Goal: Task Accomplishment & Management: Manage account settings

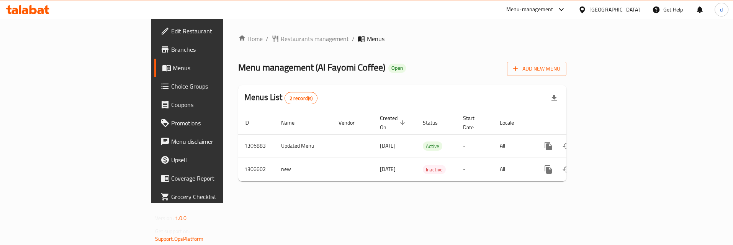
click at [171, 85] on span "Choice Groups" at bounding box center [219, 86] width 96 height 9
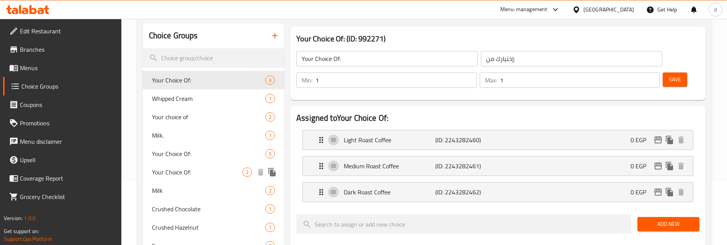
scroll to position [77, 0]
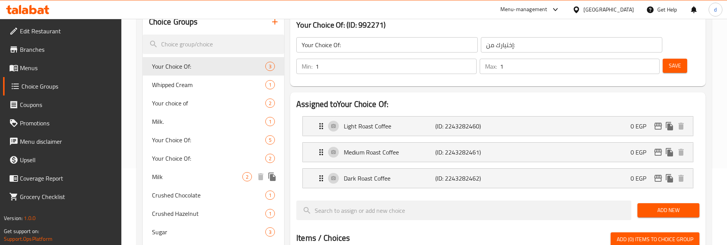
click at [191, 174] on span "Milk" at bounding box center [197, 176] width 90 height 9
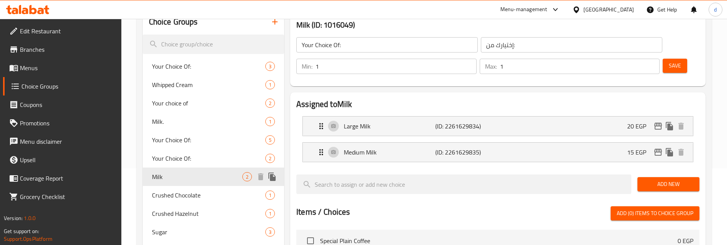
type input "Milk"
type input "حليب"
type input "0"
click at [184, 114] on div "Milk. 1" at bounding box center [214, 121] width 142 height 18
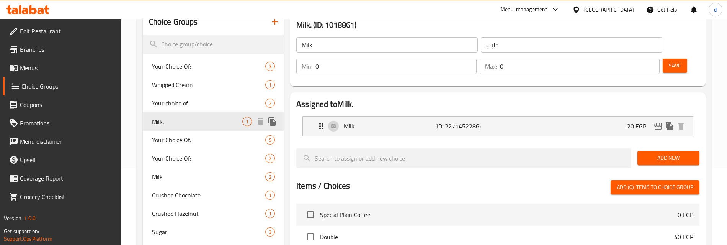
type input "Milk."
type input "حليب."
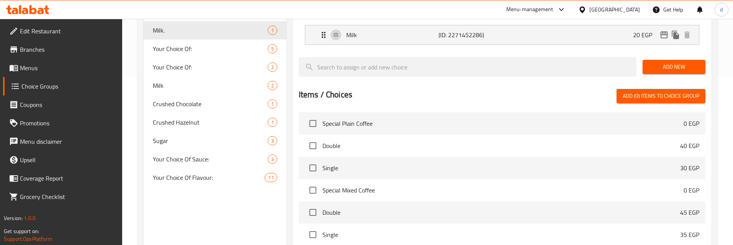
scroll to position [263, 0]
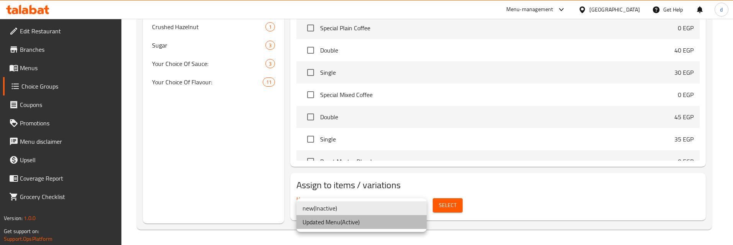
click at [351, 225] on li "Updated Menu ( Active )" at bounding box center [361, 222] width 130 height 14
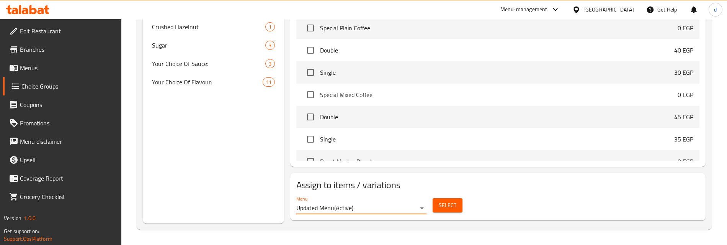
click at [455, 204] on span "Select" at bounding box center [448, 205] width 18 height 10
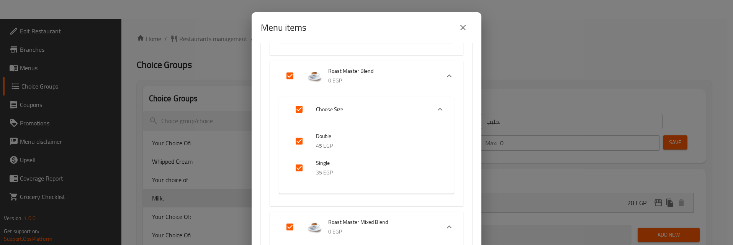
scroll to position [168, 0]
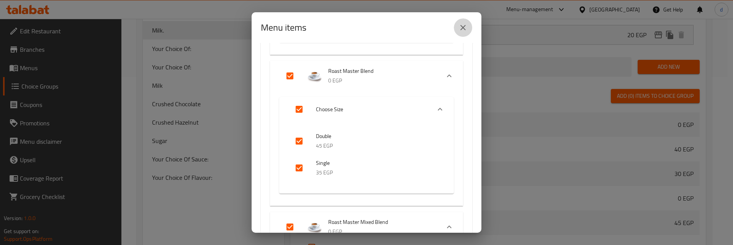
click at [464, 33] on button "close" at bounding box center [463, 27] width 18 height 18
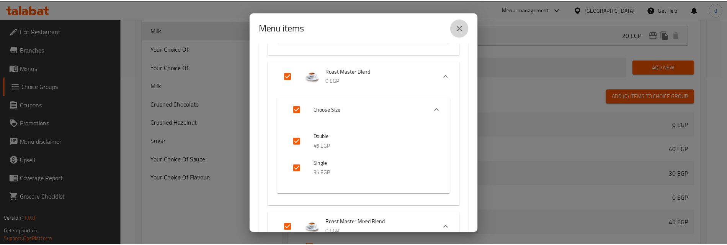
scroll to position [263, 0]
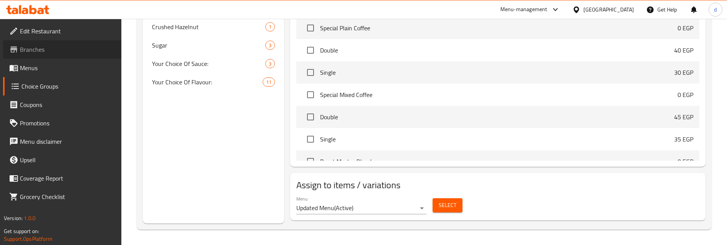
click at [72, 51] on span "Branches" at bounding box center [67, 49] width 95 height 9
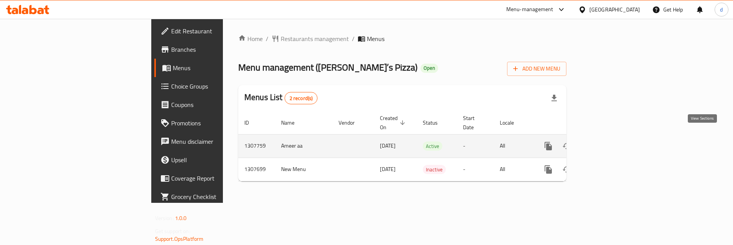
click at [608, 141] on icon "enhanced table" at bounding box center [603, 145] width 9 height 9
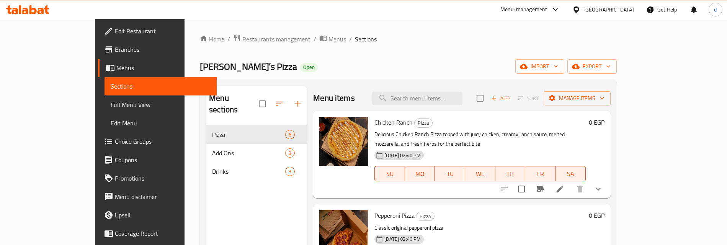
click at [115, 137] on span "Choice Groups" at bounding box center [162, 141] width 95 height 9
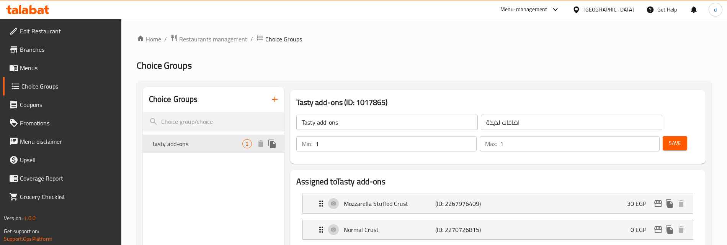
click at [179, 143] on span "Tasty add-ons" at bounding box center [197, 143] width 90 height 9
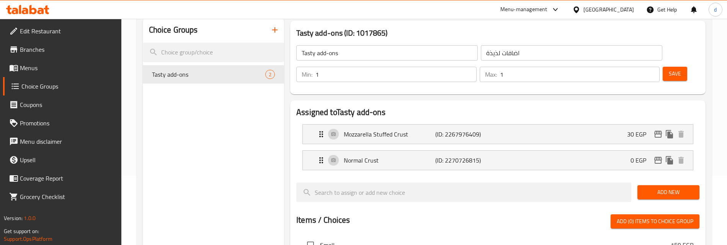
scroll to position [77, 0]
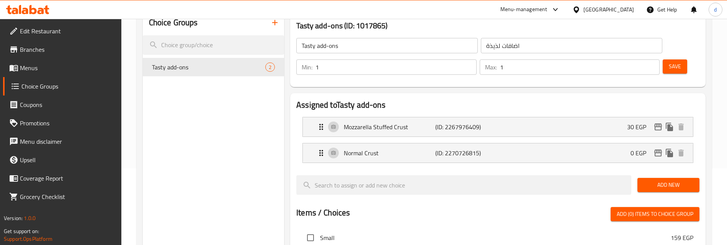
click at [466, 172] on div at bounding box center [463, 185] width 341 height 26
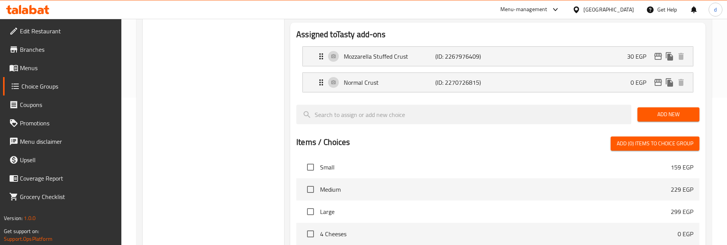
scroll to position [153, 0]
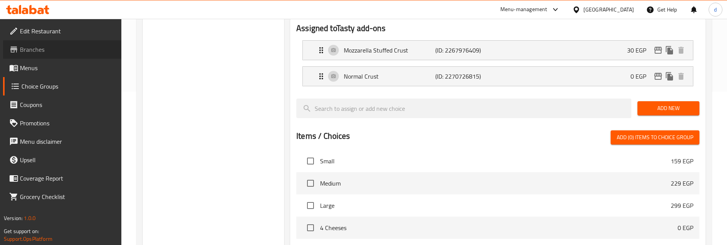
click at [45, 52] on span "Branches" at bounding box center [67, 49] width 95 height 9
